Goal: Task Accomplishment & Management: Manage account settings

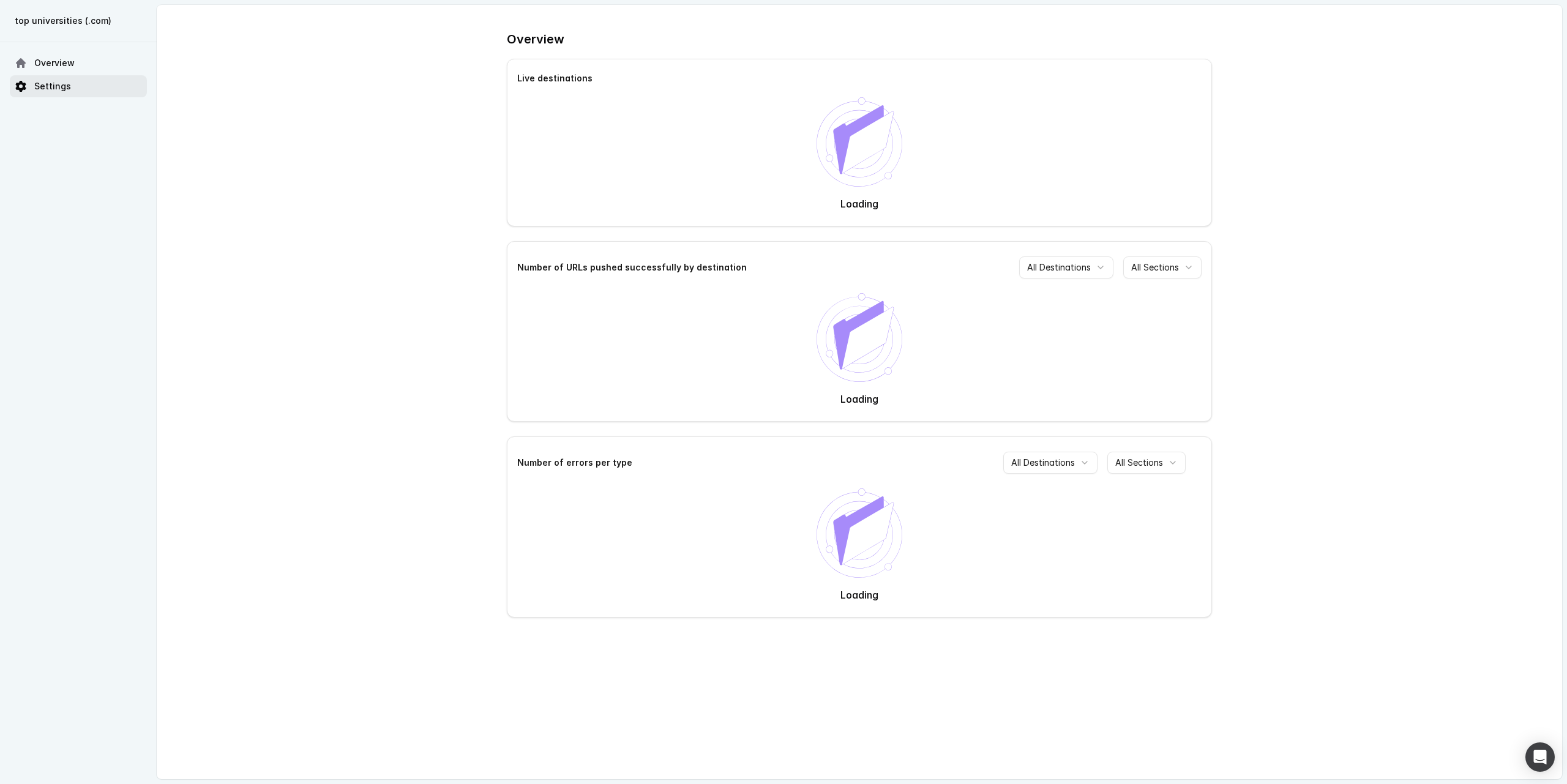
click at [41, 88] on span "Settings" at bounding box center [53, 86] width 37 height 12
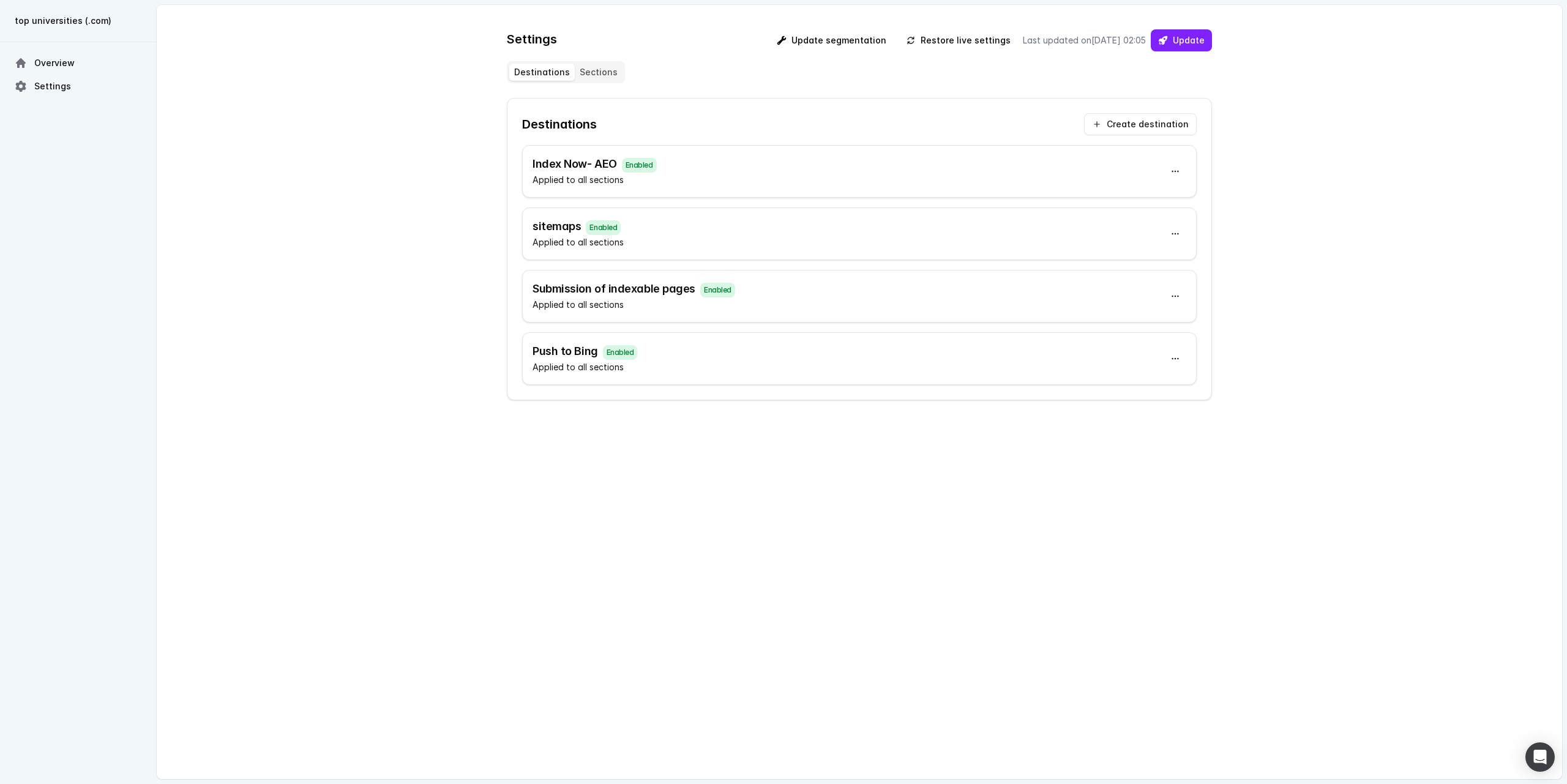
click at [700, 242] on div "sitemaps Enabled Applied to all sections" at bounding box center [859, 234] width 675 height 53
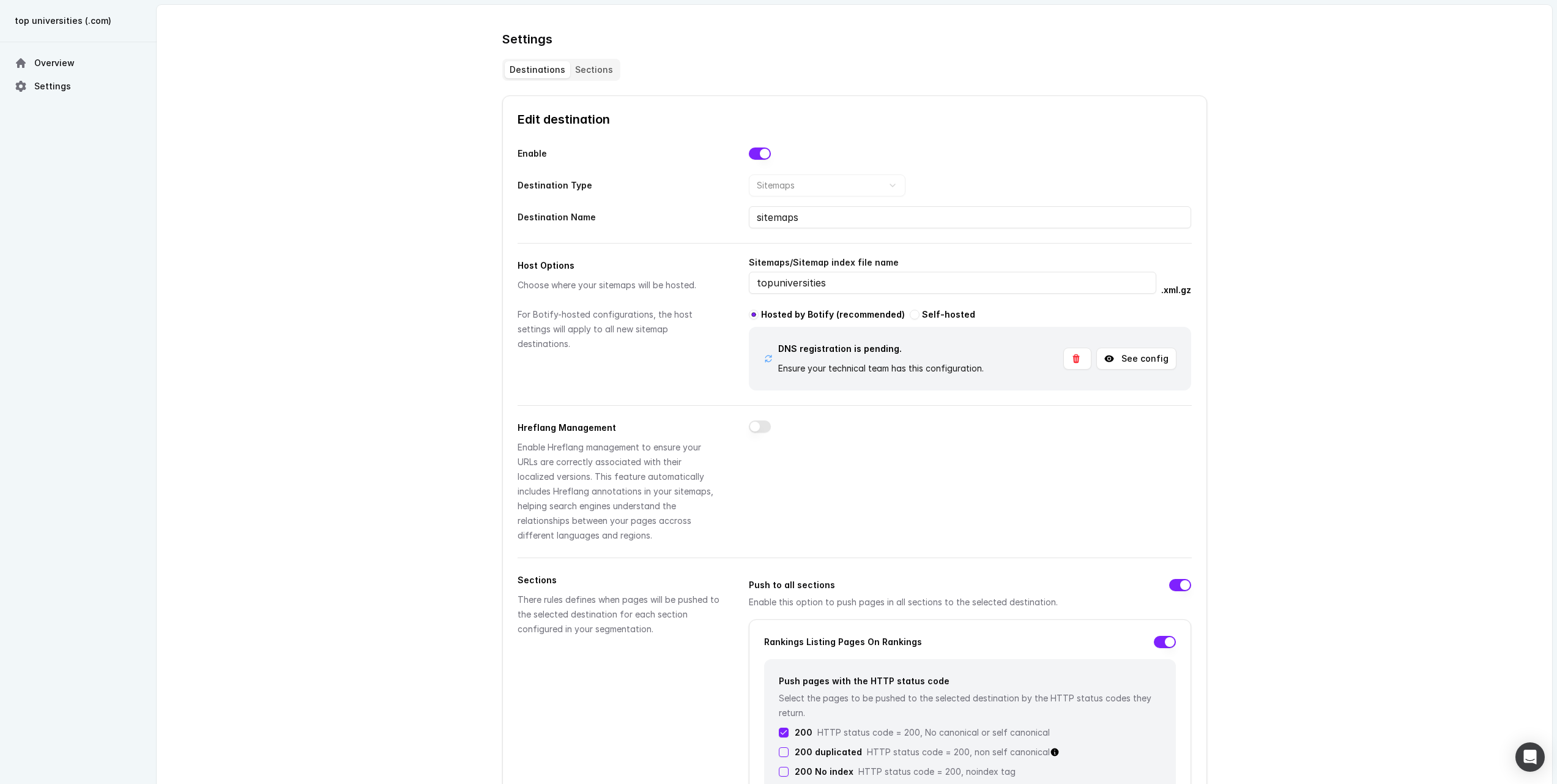
click at [1160, 359] on button "See config" at bounding box center [1136, 358] width 80 height 22
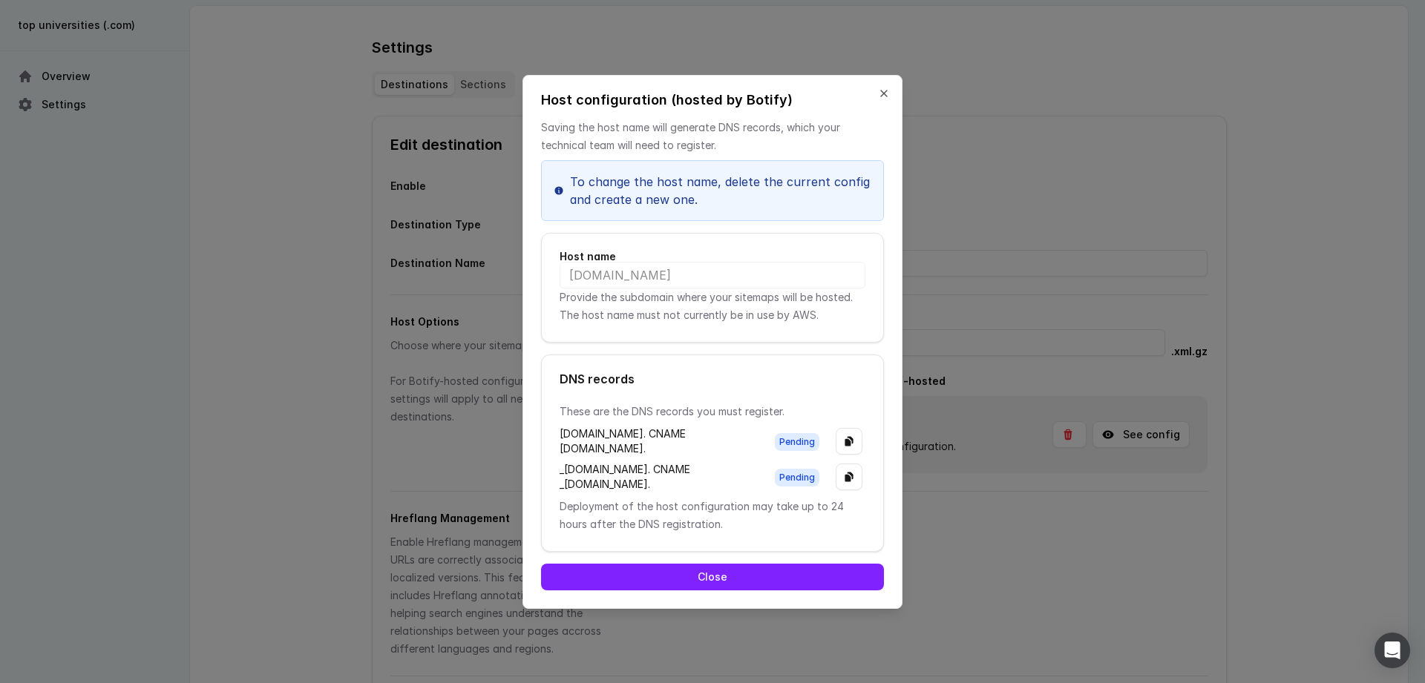
drag, startPoint x: 608, startPoint y: 472, endPoint x: 581, endPoint y: 467, distance: 27.1
click at [607, 472] on div "_[DOMAIN_NAME]. CNAME _[DOMAIN_NAME]." at bounding box center [658, 477] width 199 height 30
drag, startPoint x: 574, startPoint y: 463, endPoint x: 556, endPoint y: 462, distance: 17.8
click at [556, 462] on div "These are the DNS records you must register. [DOMAIN_NAME]. CNAME [DOMAIN_NAME]…" at bounding box center [712, 468] width 341 height 131
click at [627, 471] on div "_[DOMAIN_NAME]. CNAME _[DOMAIN_NAME]." at bounding box center [658, 477] width 199 height 30
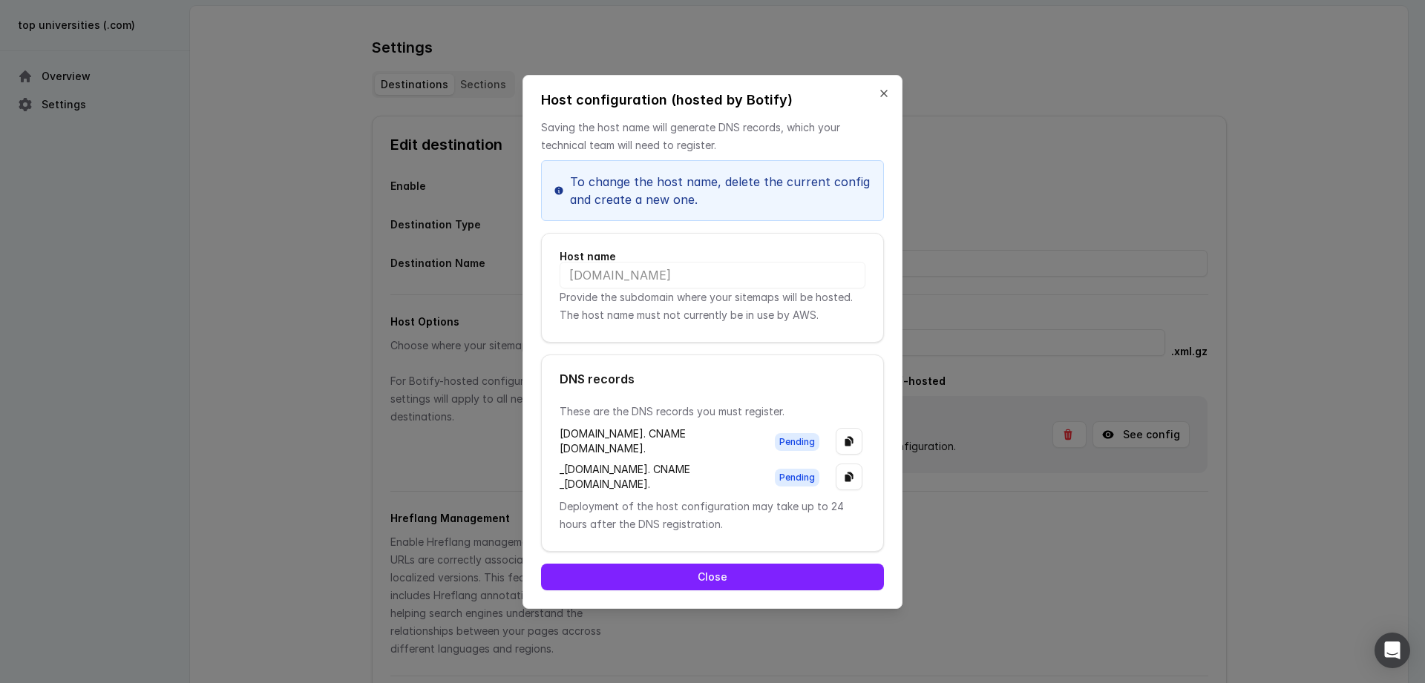
drag, startPoint x: 632, startPoint y: 526, endPoint x: 679, endPoint y: 523, distance: 46.8
click at [679, 523] on div "These are the DNS records you must register. [DOMAIN_NAME]. CNAME [DOMAIN_NAME]…" at bounding box center [712, 468] width 341 height 131
drag, startPoint x: 566, startPoint y: 468, endPoint x: 782, endPoint y: 533, distance: 225.4
click at [782, 533] on div "These are the DNS records you must register. [DOMAIN_NAME]. CNAME [DOMAIN_NAME]…" at bounding box center [712, 468] width 341 height 131
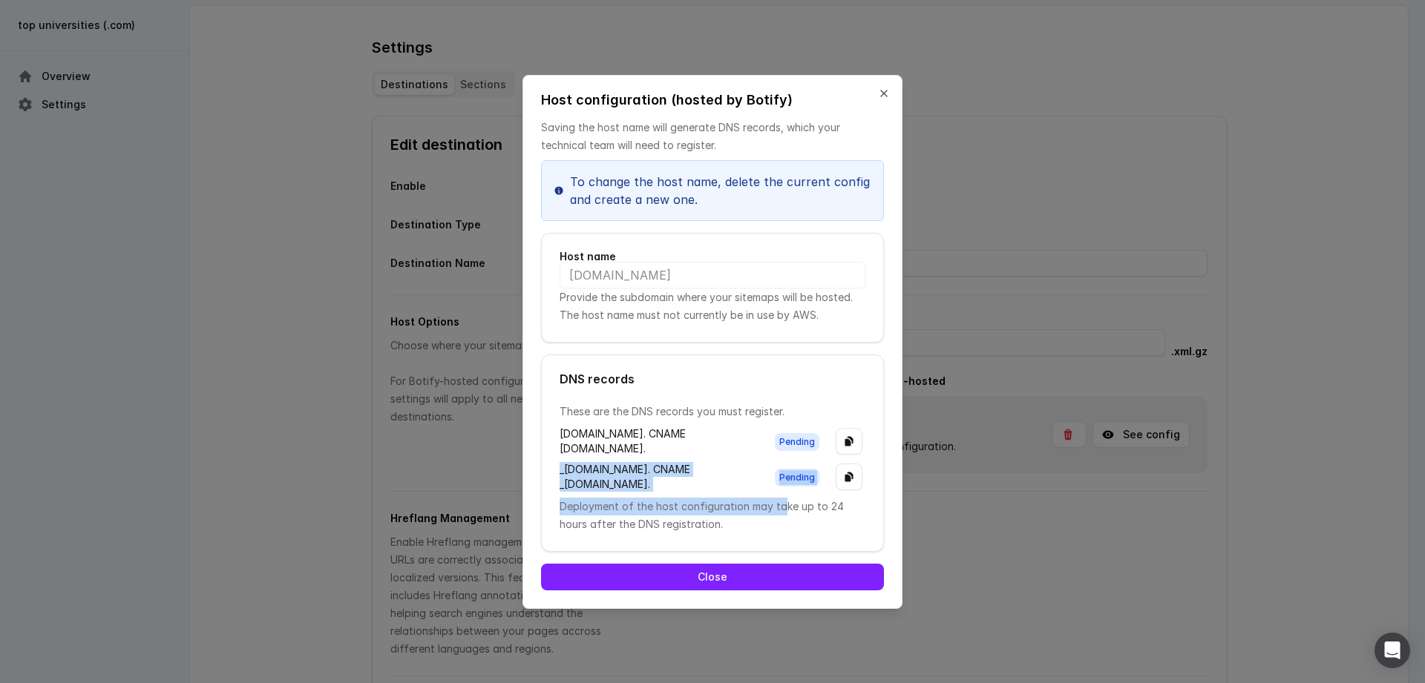
click at [712, 492] on div "_[DOMAIN_NAME]. CNAME _[DOMAIN_NAME]." at bounding box center [658, 477] width 199 height 30
drag, startPoint x: 644, startPoint y: 505, endPoint x: 543, endPoint y: 461, distance: 110.3
click at [543, 461] on div "These are the DNS records you must register. [DOMAIN_NAME]. CNAME [DOMAIN_NAME]…" at bounding box center [712, 468] width 341 height 131
copy div "_[DOMAIN_NAME]. CNAME _[DOMAIN_NAME]."
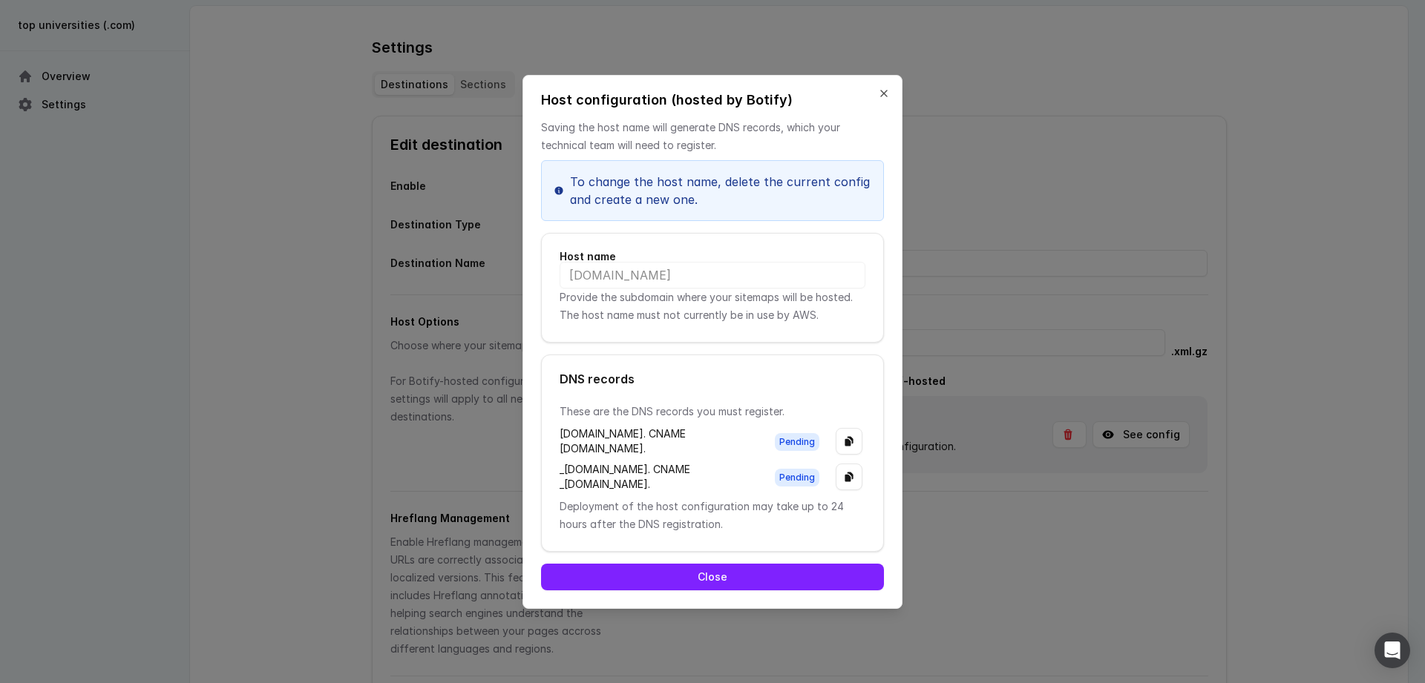
scroll to position [0, 34]
click at [755, 430] on div "[DOMAIN_NAME]. CNAME [DOMAIN_NAME]." at bounding box center [658, 442] width 199 height 30
drag, startPoint x: 760, startPoint y: 430, endPoint x: 554, endPoint y: 401, distance: 207.7
click at [554, 403] on div "These are the DNS records you must register. [DOMAIN_NAME]. CNAME [DOMAIN_NAME]…" at bounding box center [712, 468] width 341 height 131
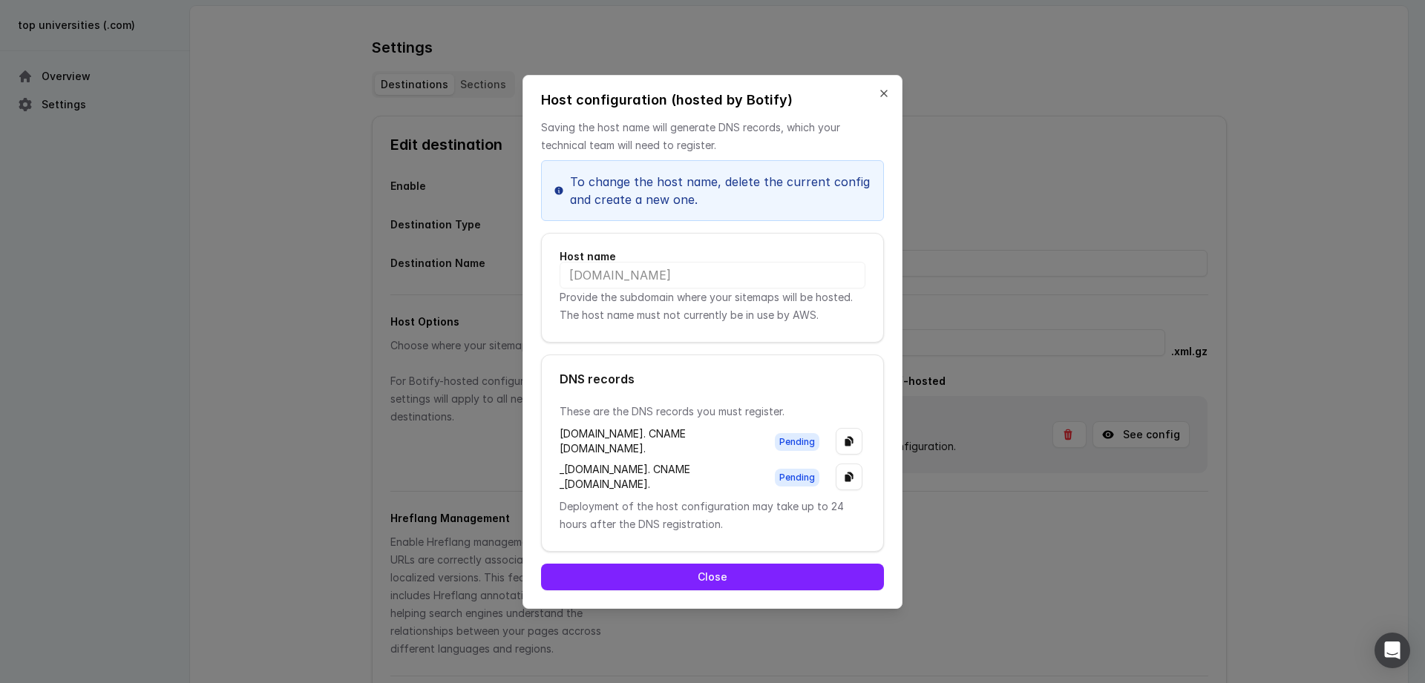
copy div "[DOMAIN_NAME]. CNAME [DOMAIN_NAME]."
